Goal: Use online tool/utility: Utilize a website feature to perform a specific function

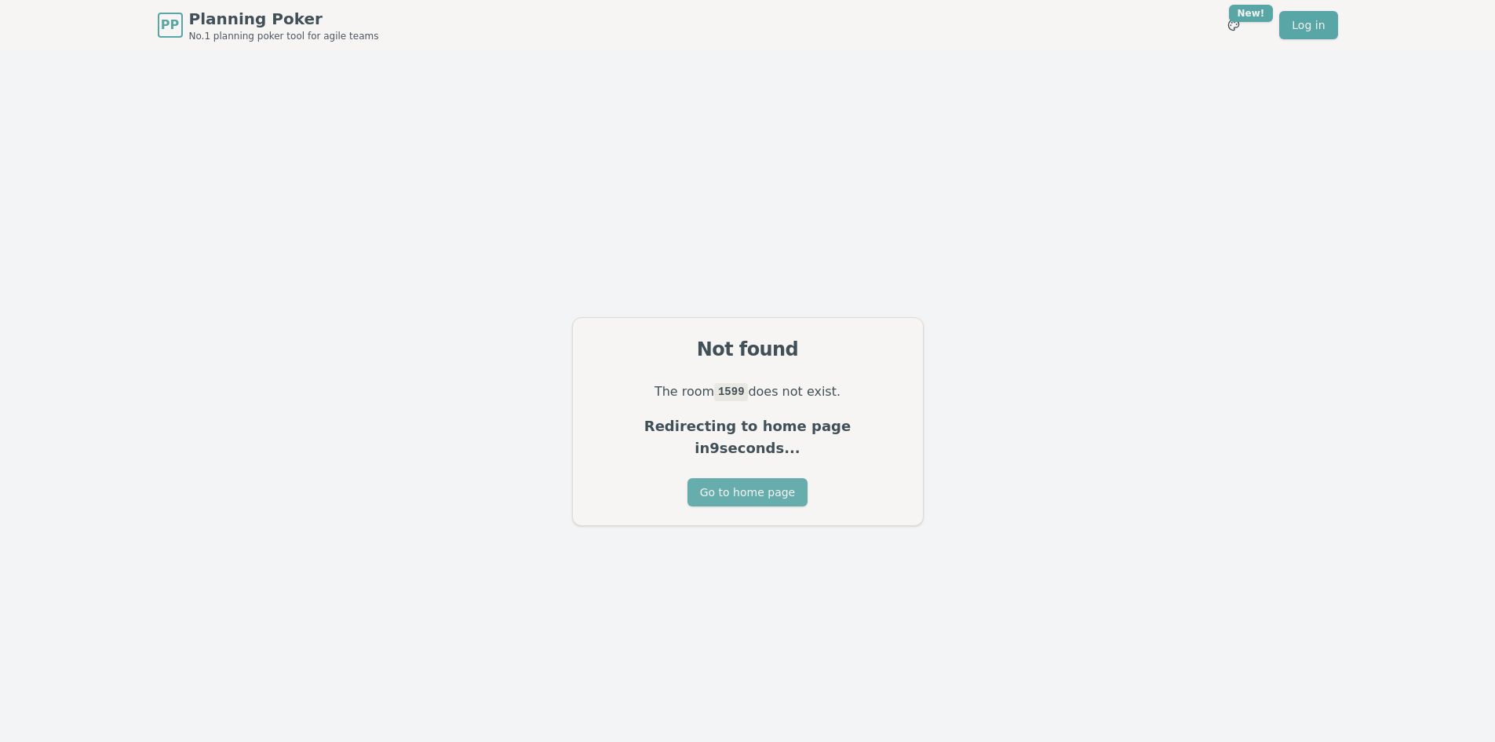
click at [723, 478] on button "Go to home page" at bounding box center [748, 492] width 120 height 28
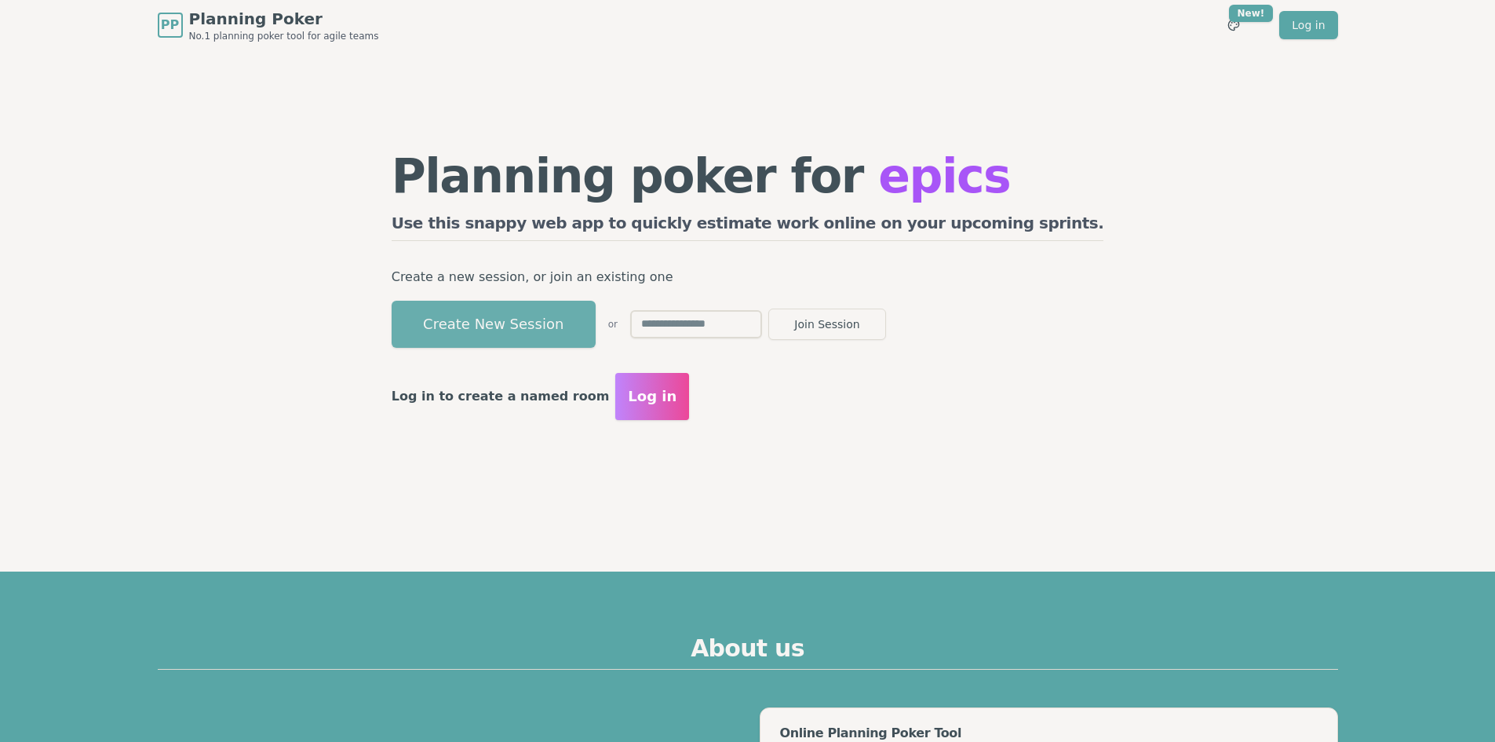
click at [593, 330] on button "Create New Session" at bounding box center [494, 324] width 204 height 47
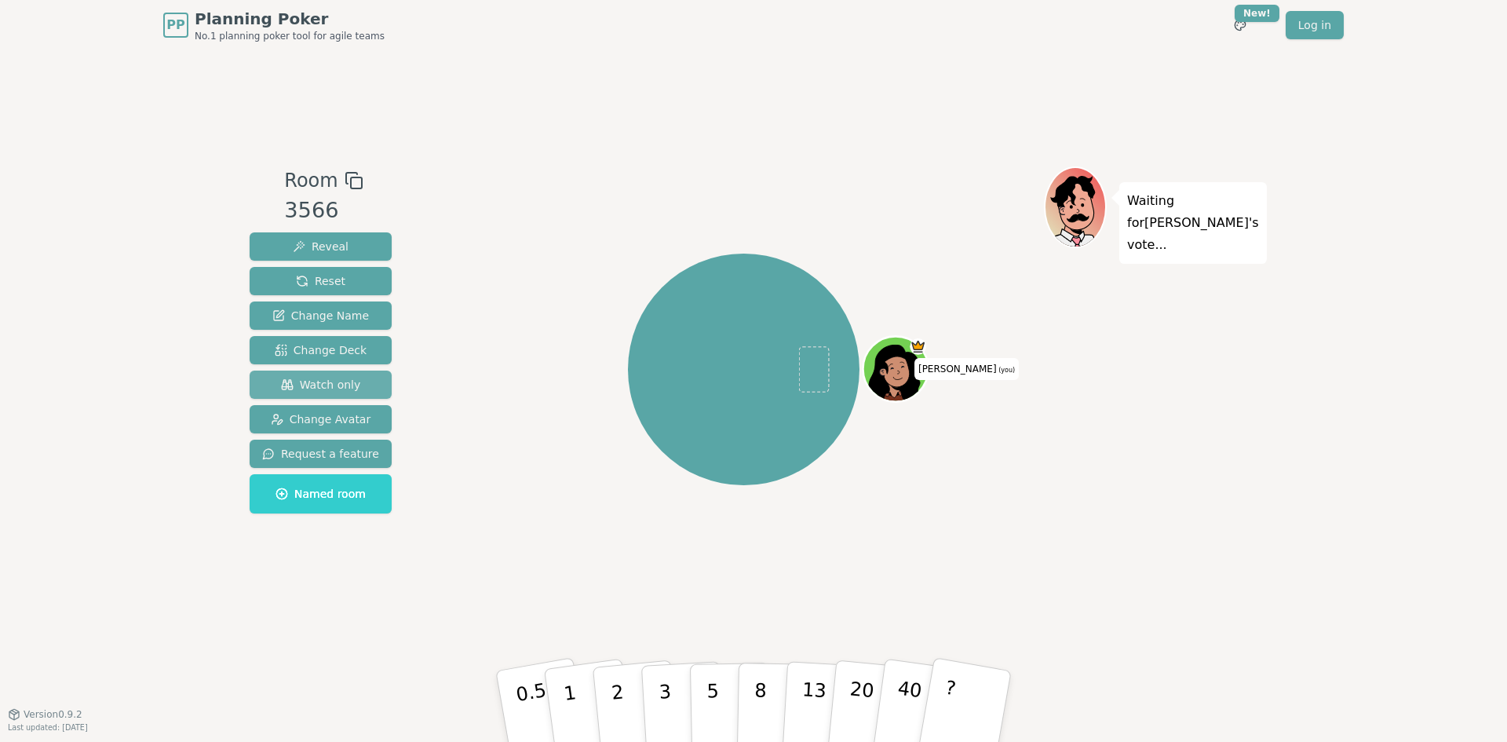
click at [323, 386] on span "Watch only" at bounding box center [321, 385] width 80 height 16
